Goal: Task Accomplishment & Management: Complete application form

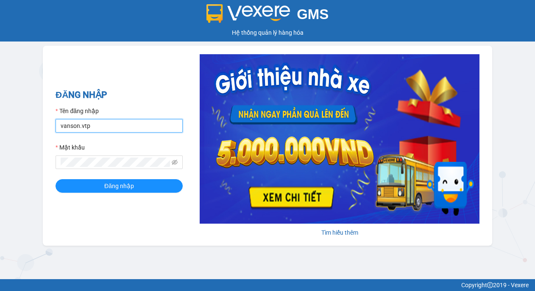
drag, startPoint x: 112, startPoint y: 124, endPoint x: -159, endPoint y: 164, distance: 273.8
click at [0, 164] on html "GMS Hệ thống quản lý hàng hóa ĐĂNG NHẬP Tên đăng nhập vanson.vtp Mật khẩu Đăng …" at bounding box center [267, 145] width 535 height 291
type input "congphat.vtp"
click at [102, 156] on span at bounding box center [119, 163] width 127 height 14
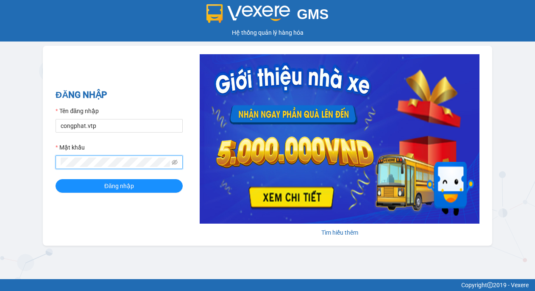
click at [0, 191] on html "GMS Hệ thống quản lý hàng hóa ĐĂNG NHẬP Tên đăng nhập congphat.vtp Mật khẩu Đăn…" at bounding box center [267, 145] width 535 height 291
click at [56, 179] on button "Đăng nhập" at bounding box center [119, 186] width 127 height 14
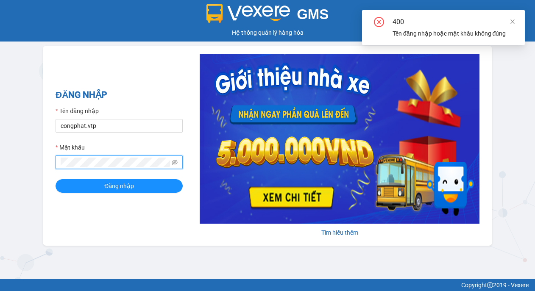
click at [0, 173] on html "GMS Hệ thống quản lý hàng hóa ĐĂNG NHẬP Tên đăng nhập congphat.vtp Mật khẩu Đăn…" at bounding box center [267, 145] width 535 height 291
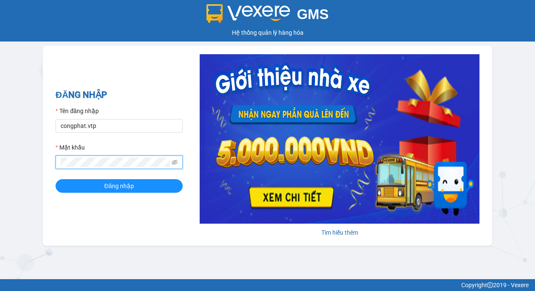
click at [56, 179] on button "Đăng nhập" at bounding box center [119, 186] width 127 height 14
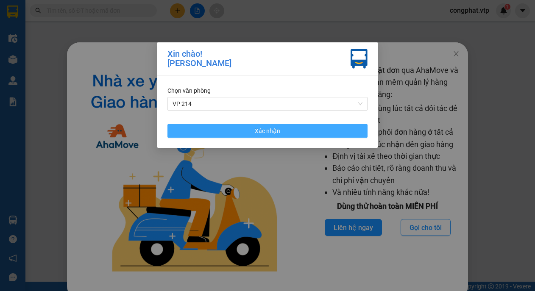
click at [238, 131] on button "Xác nhận" at bounding box center [267, 131] width 200 height 14
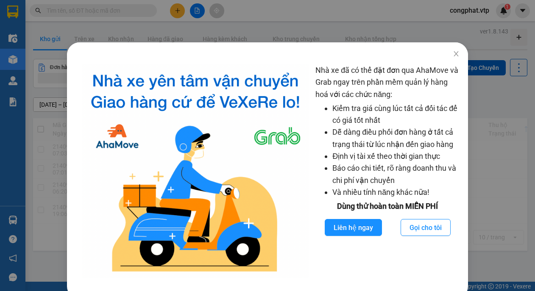
click at [443, 31] on div "Nhà xe đã có thể đặt đơn qua AhaMove và Grab ngay trên phần mềm quản lý hàng ho…" at bounding box center [267, 145] width 535 height 291
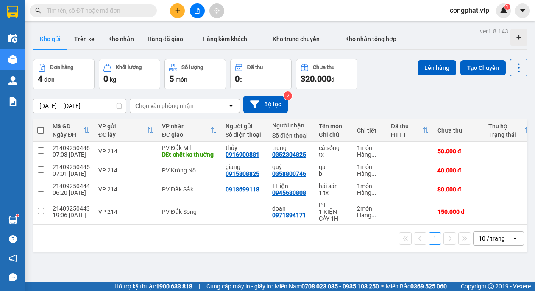
click at [94, 13] on input "text" at bounding box center [97, 10] width 100 height 9
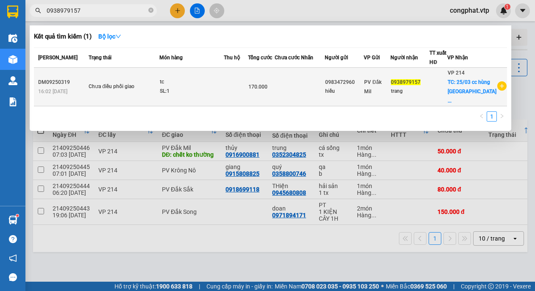
type input "0938979157"
click at [170, 83] on div "tc" at bounding box center [192, 82] width 64 height 9
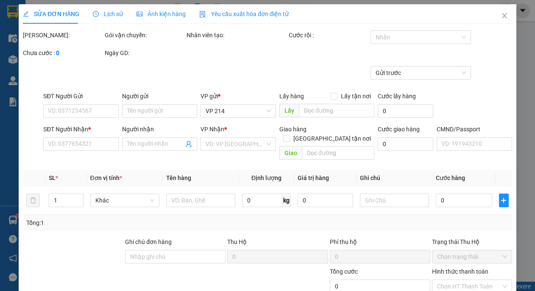
type input "2.500"
type input "0983472960"
type input "hiếu"
type input "0938979157"
type input "trang"
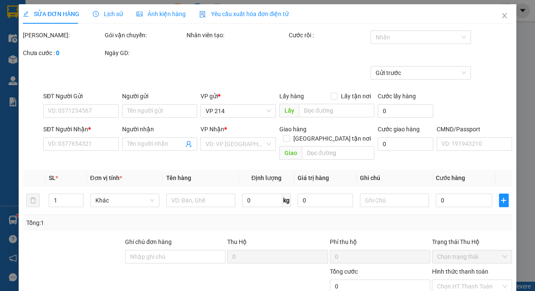
checkbox input "true"
type input "25/03 [GEOGRAPHIC_DATA] [GEOGRAPHIC_DATA]"
type input "170.000"
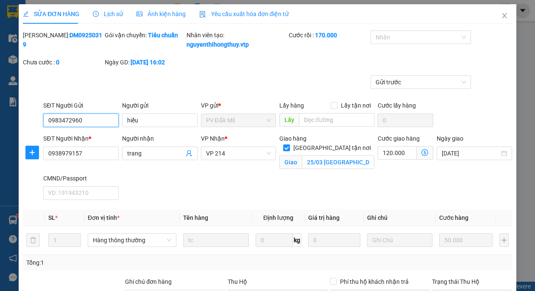
drag, startPoint x: 43, startPoint y: 135, endPoint x: -97, endPoint y: 143, distance: 140.1
click at [0, 143] on html "Kết quả tìm kiếm ( 1 ) Bộ lọc Mã ĐH Trạng thái Món hàng Thu hộ Tổng cước Chưa c…" at bounding box center [267, 145] width 535 height 291
click at [498, 12] on span "Close" at bounding box center [505, 16] width 24 height 24
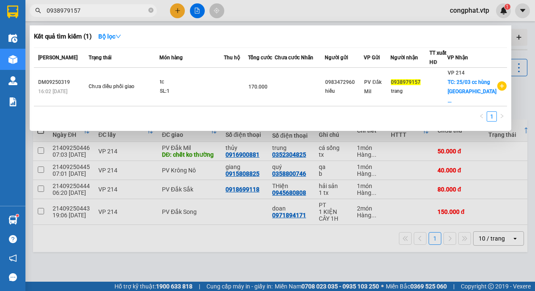
drag, startPoint x: 94, startPoint y: 10, endPoint x: -159, endPoint y: 57, distance: 256.9
click at [0, 57] on html "Kết quả tìm kiếm ( 1 ) Bộ lọc Mã ĐH Trạng thái Món hàng Thu hộ Tổng cước Chưa c…" at bounding box center [267, 145] width 535 height 291
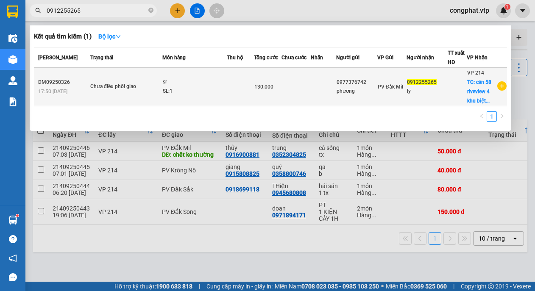
type input "0912255265"
click at [321, 70] on td at bounding box center [323, 87] width 25 height 39
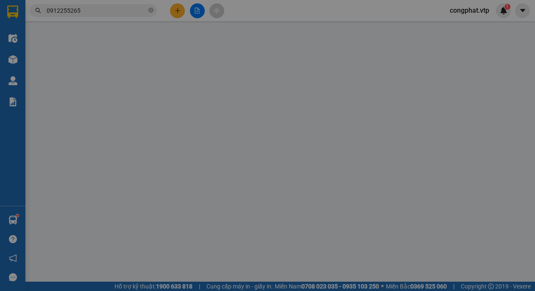
type input "0977376742"
type input "phương"
type input "0912255265"
type input "ly"
checkbox input "true"
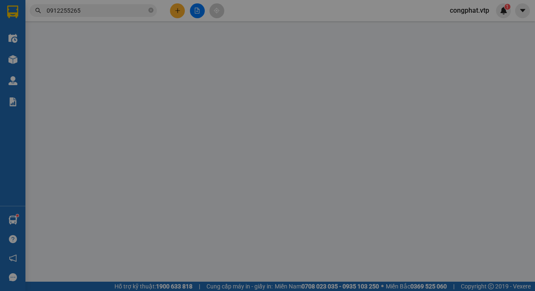
type input "căn 58 riveview 4 khu biệt thưu 3 son [GEOGRAPHIC_DATA]"
type input "130.000"
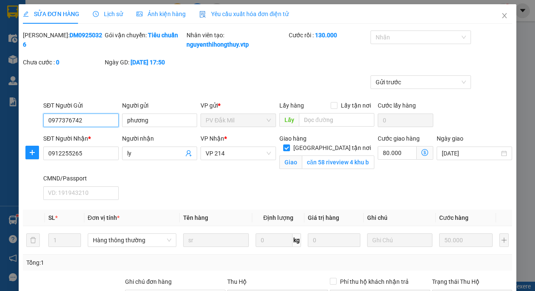
type input "2.500"
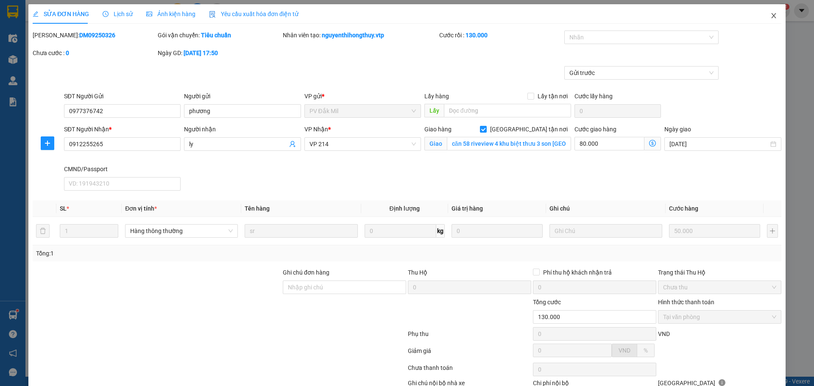
click at [535, 14] on icon "close" at bounding box center [773, 15] width 5 height 5
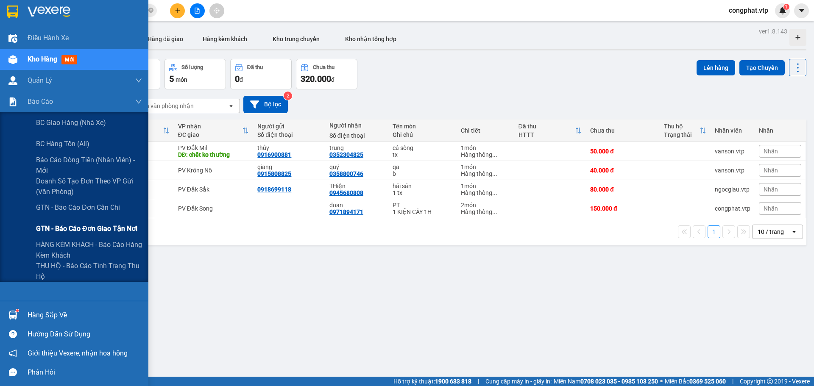
click at [120, 231] on span "GTN - Báo cáo đơn giao tận nơi" at bounding box center [86, 228] width 101 height 11
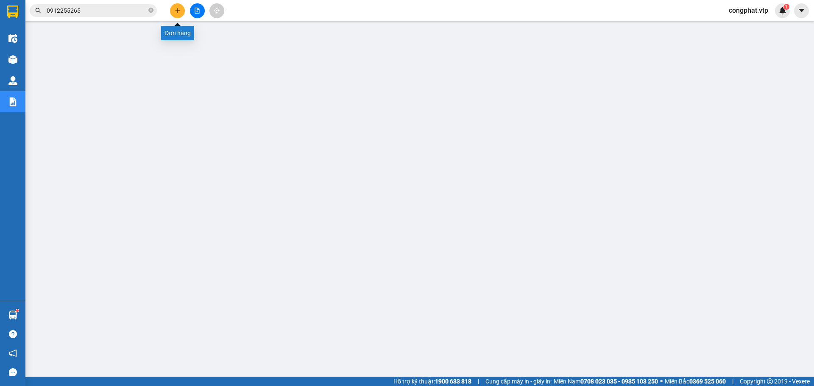
click at [179, 11] on icon "plus" at bounding box center [177, 10] width 5 height 0
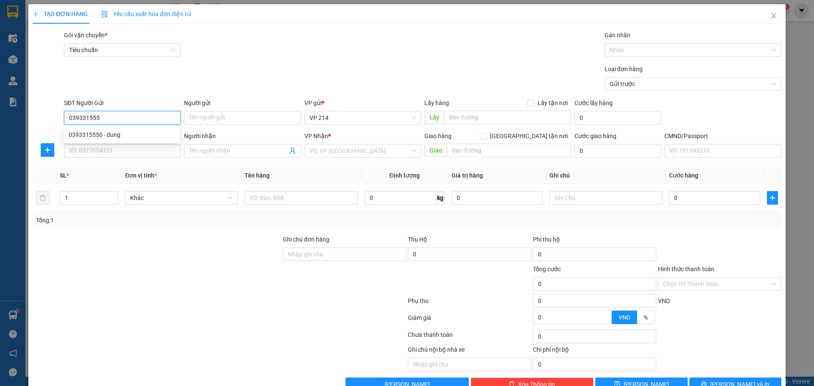
type input "0393315550"
click at [130, 136] on div "0393315550 - dung" at bounding box center [122, 134] width 106 height 9
type input "dung"
type input "0396782227"
type input "trương"
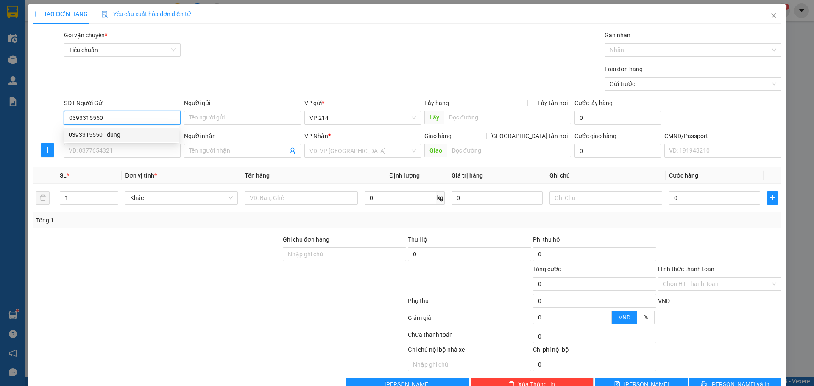
type input "nga 3 nhan co"
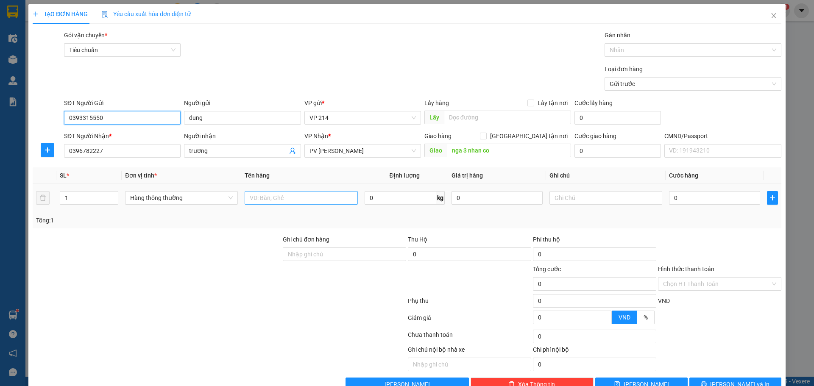
type input "0393315550"
click at [302, 200] on input "text" at bounding box center [301, 198] width 113 height 14
type input "rau"
click at [535, 198] on input "text" at bounding box center [605, 198] width 113 height 14
type input "tx"
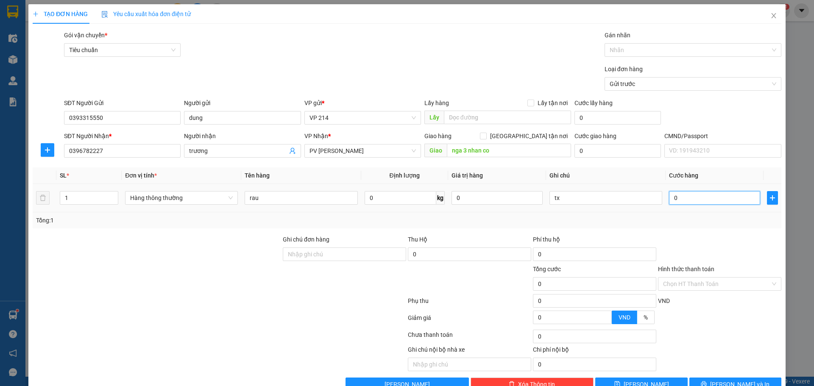
click at [535, 198] on input "0" at bounding box center [714, 198] width 91 height 14
type input "6"
type input "60"
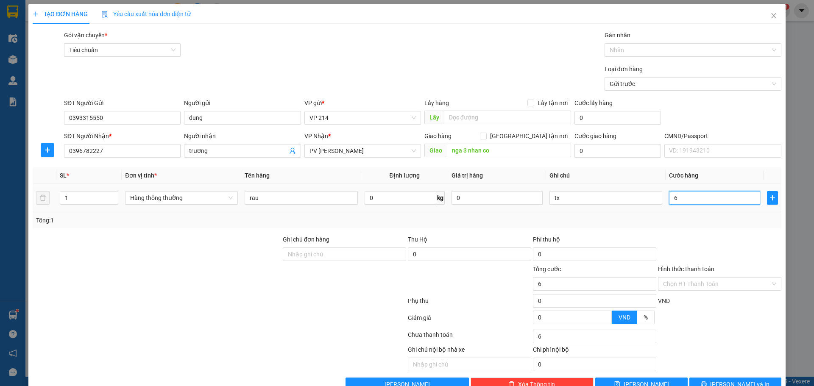
type input "60"
type input "600"
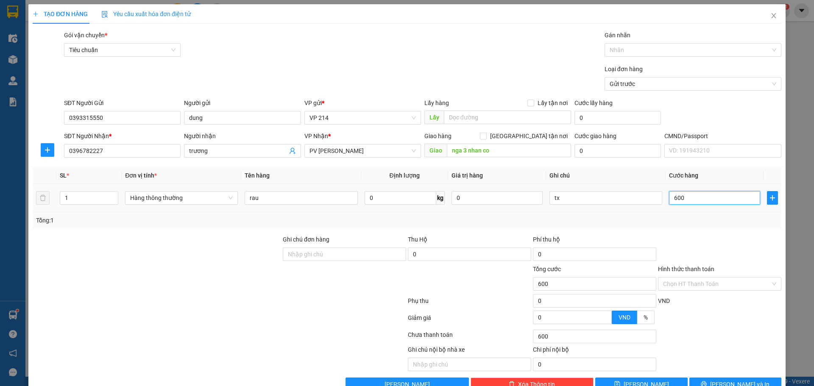
type input "6.000"
type input "60.000"
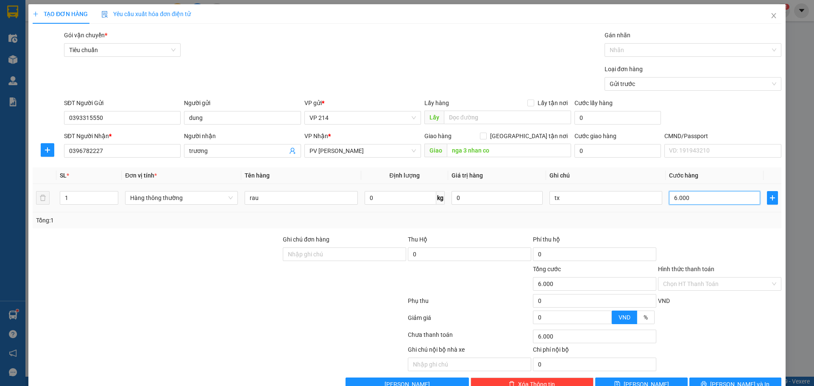
type input "60.000"
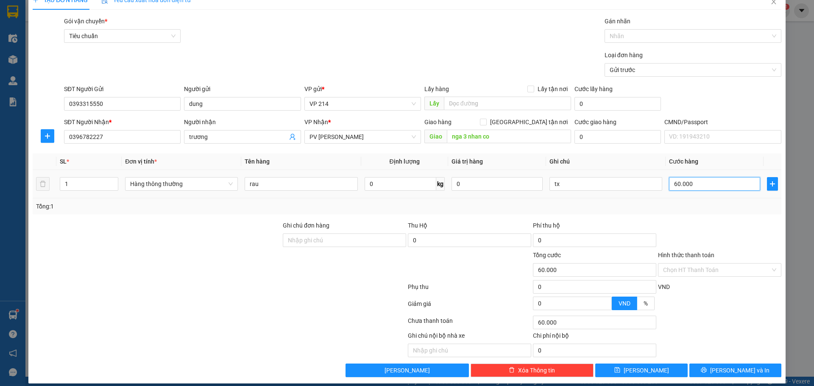
scroll to position [22, 0]
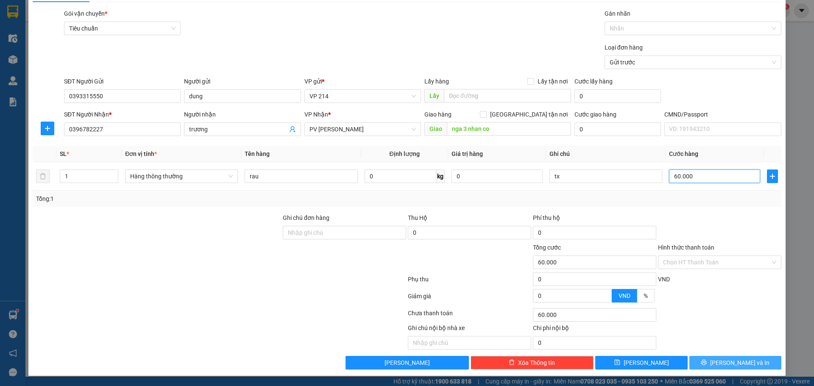
type input "60.000"
click at [535, 291] on button "[PERSON_NAME] và In" at bounding box center [735, 363] width 92 height 14
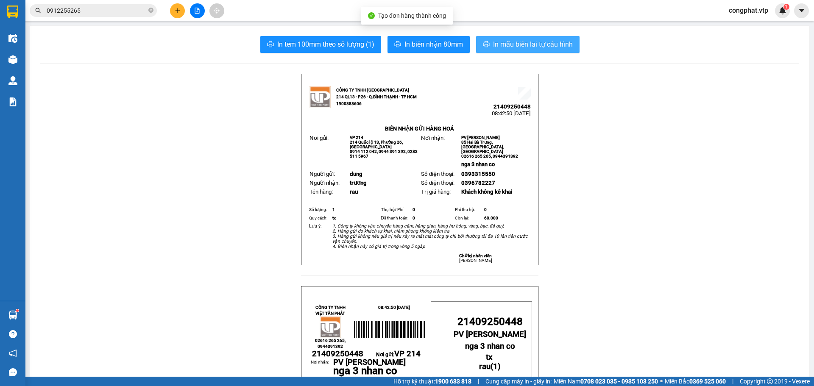
click at [535, 45] on span "In mẫu biên lai tự cấu hình" at bounding box center [533, 44] width 80 height 11
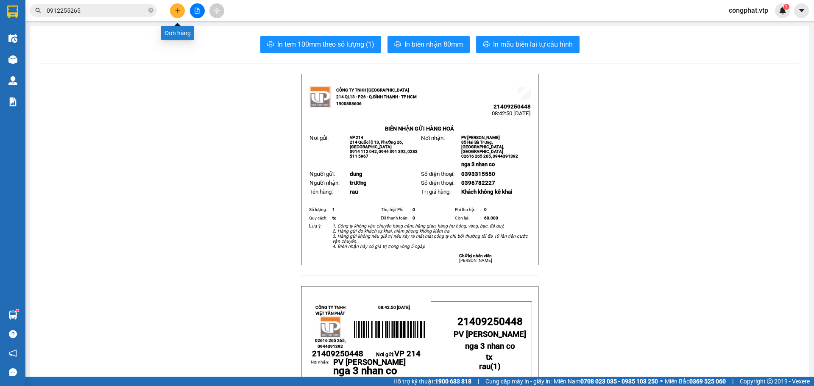
click at [179, 14] on button at bounding box center [177, 10] width 15 height 15
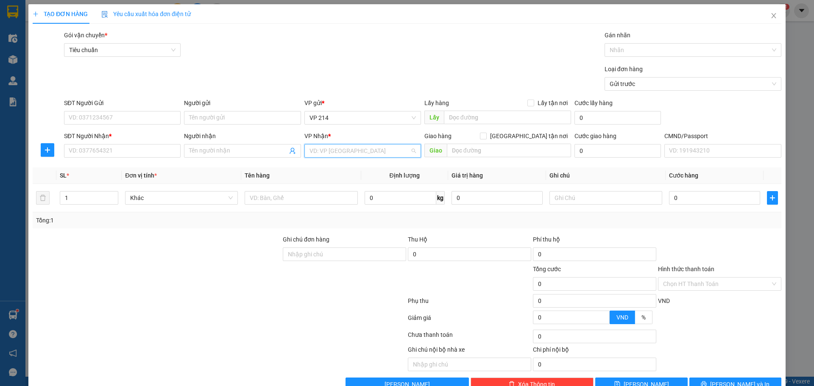
click at [323, 153] on input "search" at bounding box center [359, 151] width 100 height 13
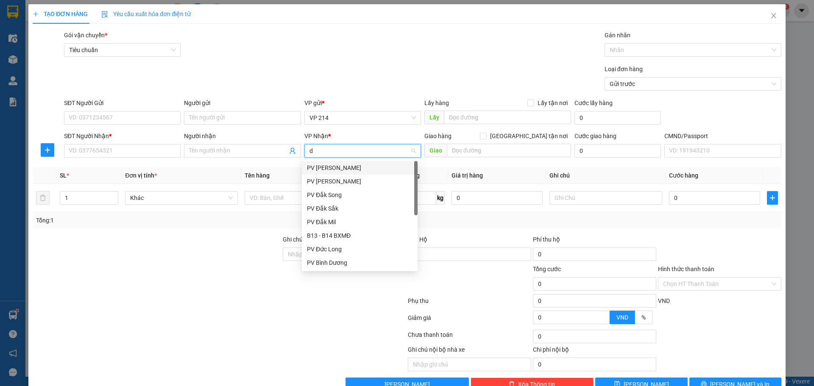
type input "ds"
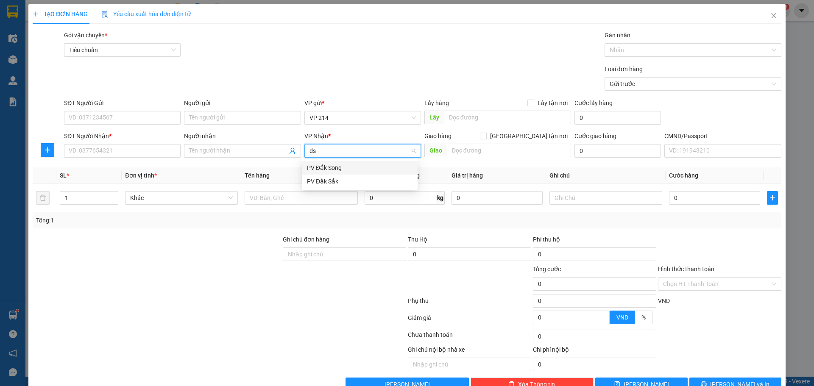
drag, startPoint x: 325, startPoint y: 168, endPoint x: 248, endPoint y: 155, distance: 77.9
click at [325, 169] on div "PV Đắk Song" at bounding box center [360, 167] width 106 height 9
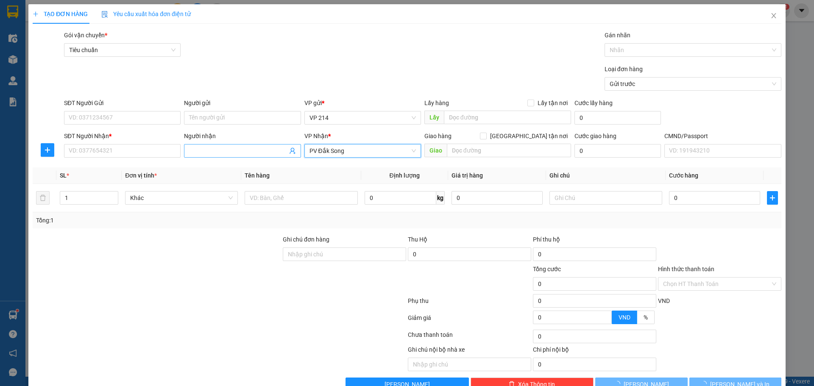
click at [246, 155] on input "Người nhận" at bounding box center [238, 150] width 98 height 9
type input "trung"
type input "0971894171"
click at [260, 200] on input "text" at bounding box center [301, 198] width 113 height 14
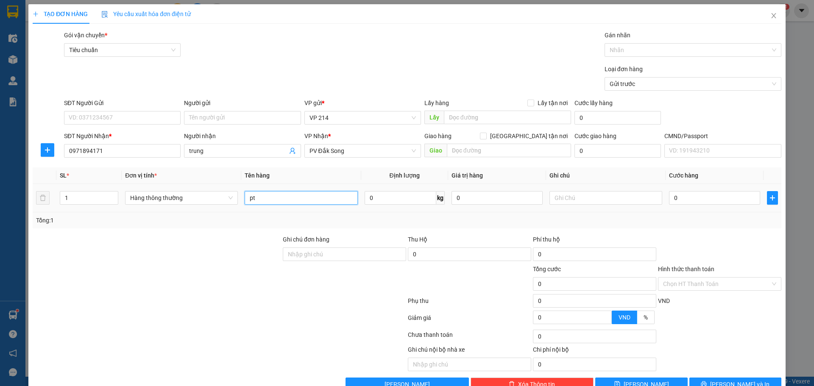
type input "pt"
type input "c"
type input "3"
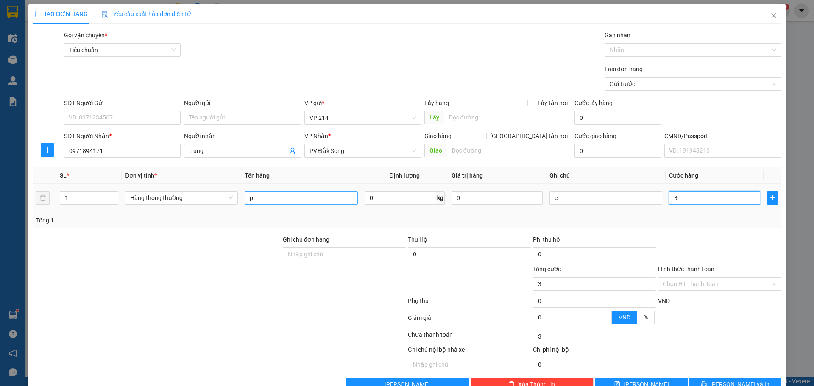
type input "30"
type input "300"
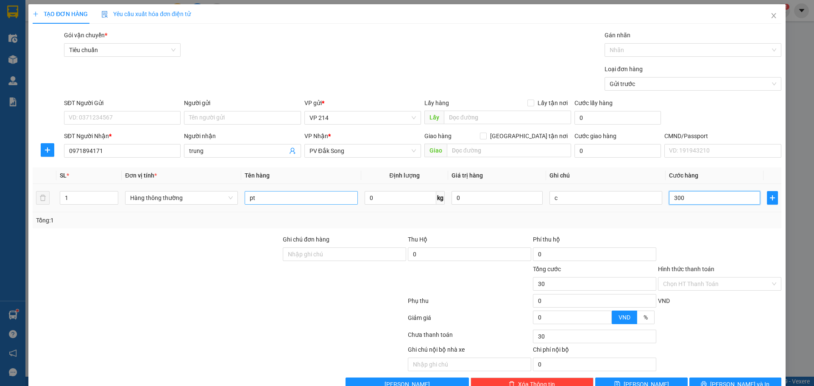
type input "300"
type input "3.000"
type input "30.000"
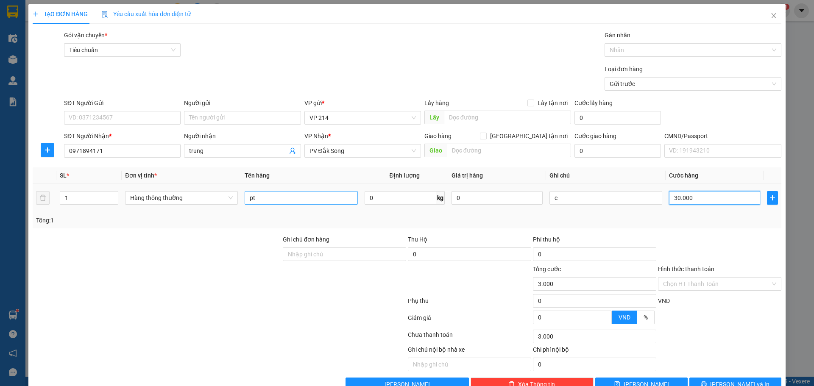
type input "30.000"
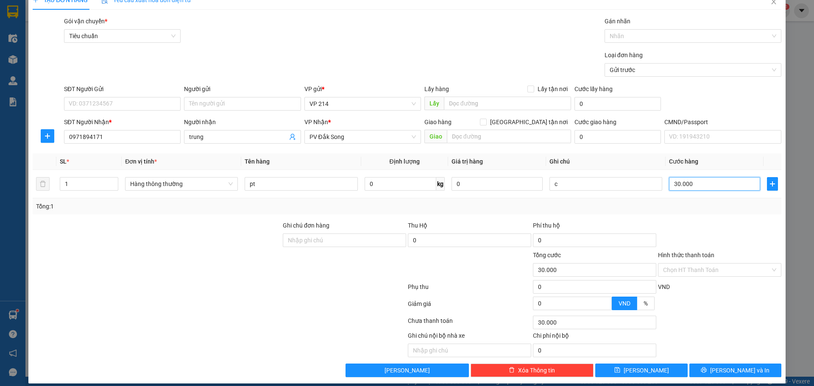
scroll to position [22, 0]
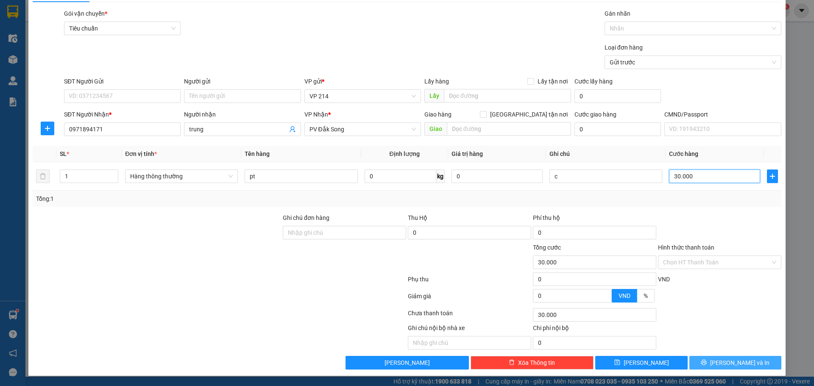
type input "30.000"
click at [535, 291] on button "[PERSON_NAME] và In" at bounding box center [735, 363] width 92 height 14
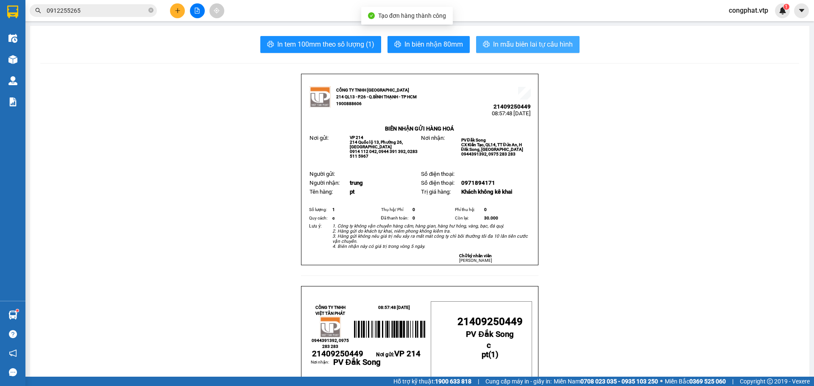
click at [514, 39] on span "In mẫu biên lai tự cấu hình" at bounding box center [533, 44] width 80 height 11
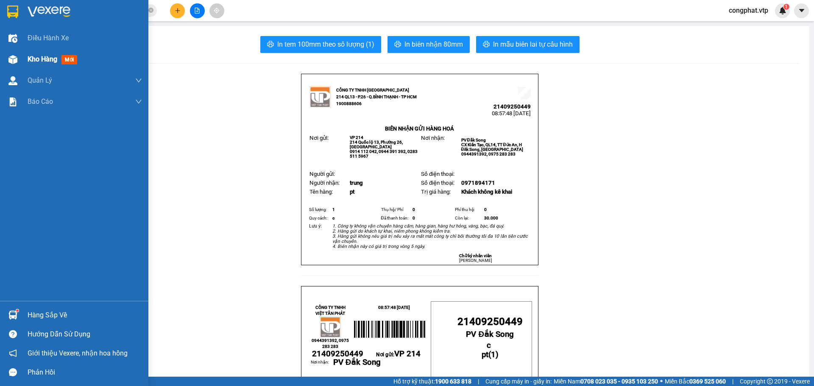
click at [34, 62] on span "Kho hàng" at bounding box center [43, 59] width 30 height 8
